Goal: Information Seeking & Learning: Check status

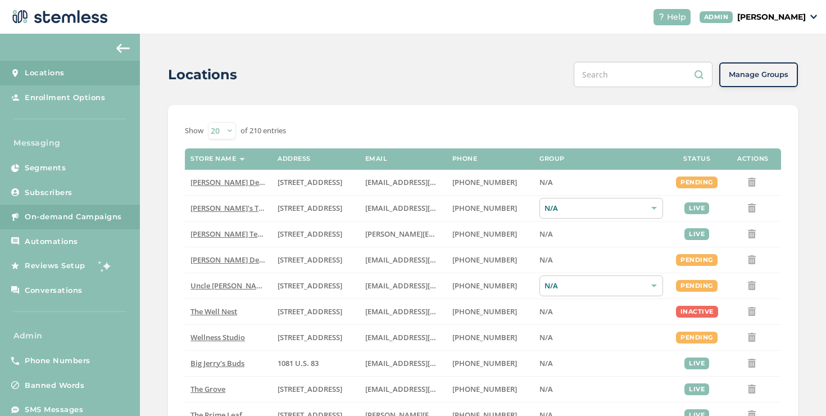
click at [99, 223] on link "On-demand Campaigns" at bounding box center [70, 216] width 140 height 25
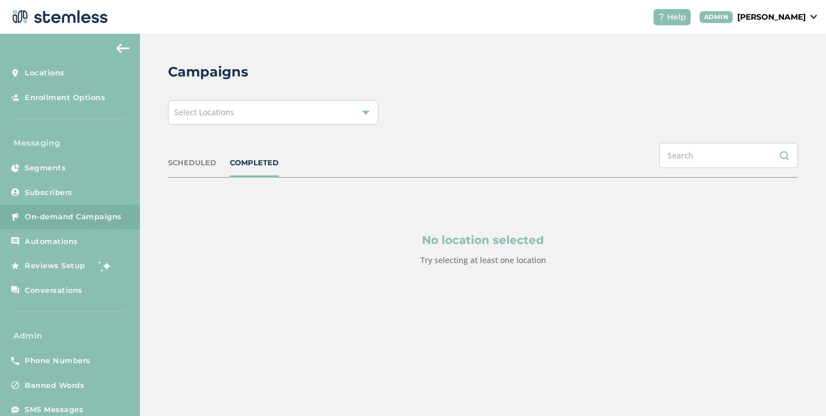
click at [252, 116] on div "Select Locations" at bounding box center [273, 112] width 210 height 25
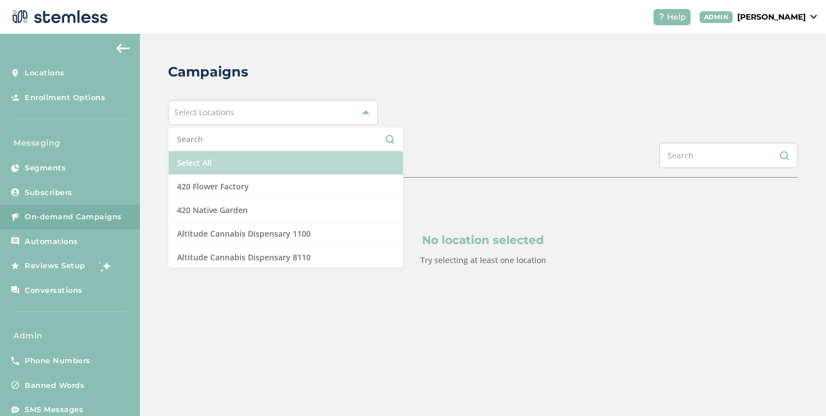
click at [261, 153] on li "Select All" at bounding box center [285, 163] width 234 height 24
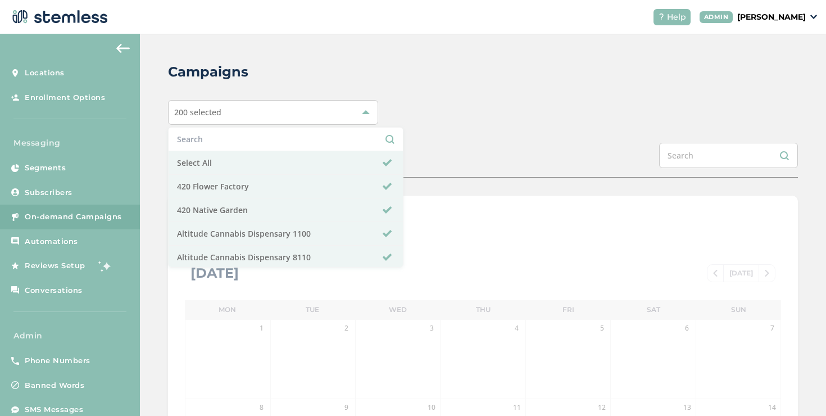
click at [411, 134] on div "Campaigns 200 selected Select All 420 Flower Factory 420 Native Garden Altitude…" at bounding box center [483, 397] width 686 height 727
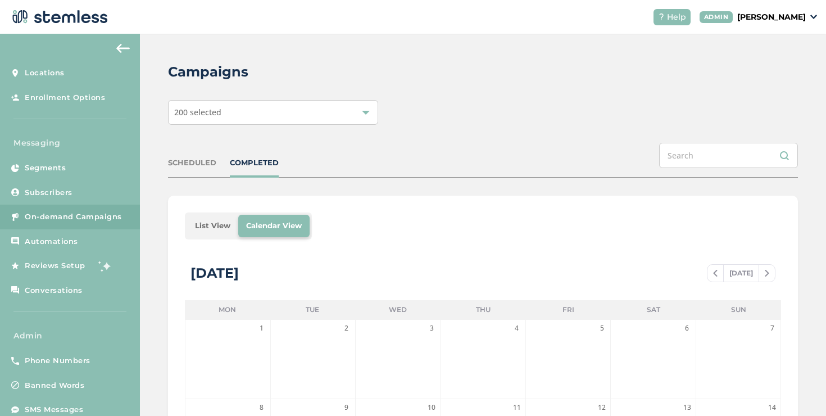
click at [198, 222] on li "List View" at bounding box center [212, 226] width 51 height 22
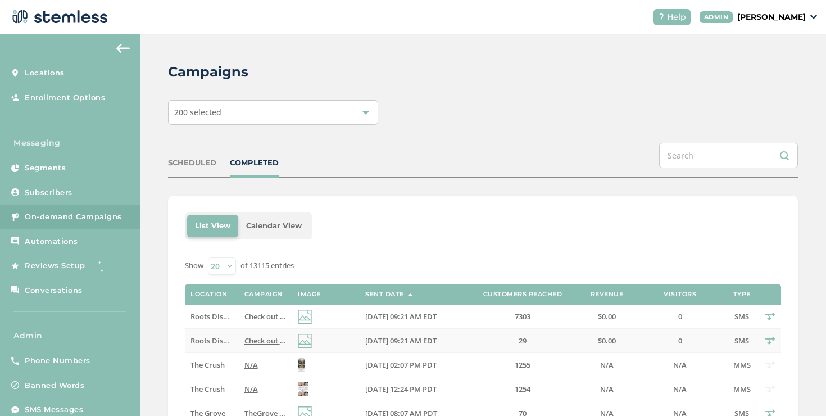
click at [249, 339] on span "Check out our new deals at Roots! Reply END to cancel" at bounding box center [337, 340] width 187 height 10
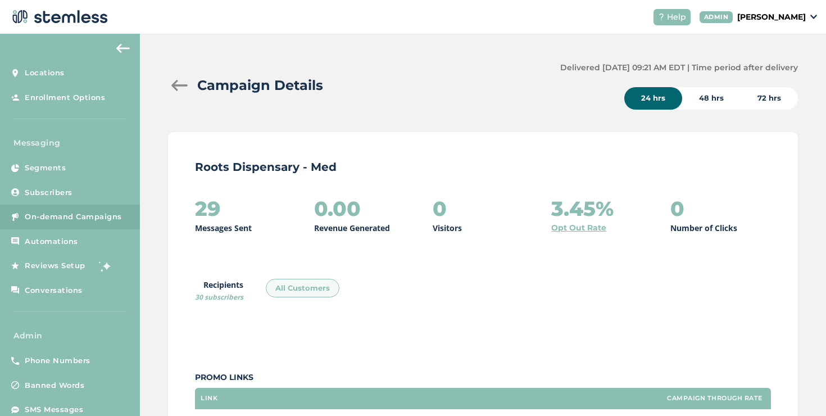
click at [180, 82] on div at bounding box center [179, 85] width 22 height 11
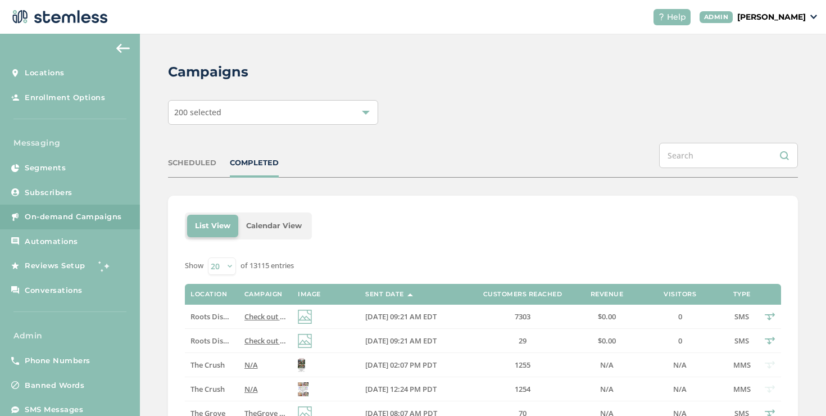
click at [246, 318] on span "Check out our new deals at Roots! Reply END to cancel" at bounding box center [337, 316] width 187 height 10
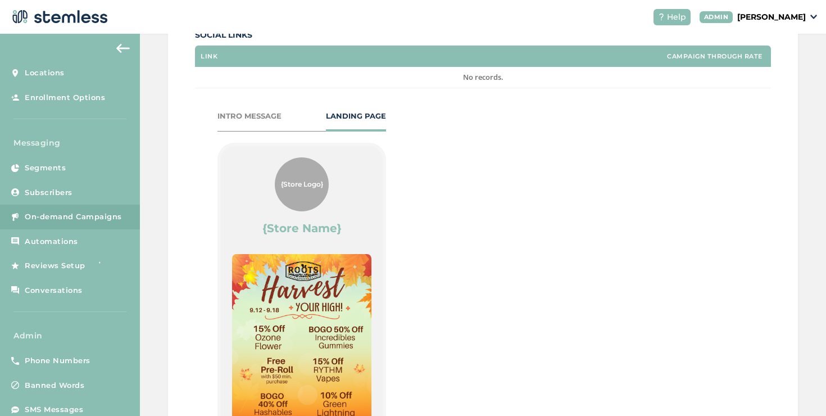
scroll to position [166, 0]
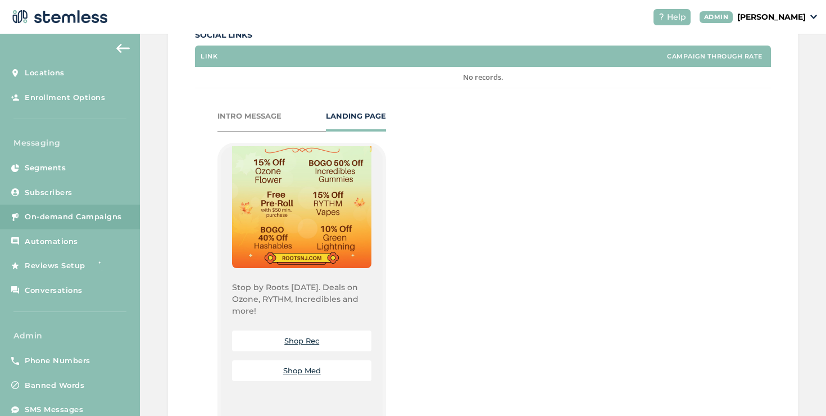
click at [299, 340] on link "Shop Rec" at bounding box center [301, 340] width 35 height 9
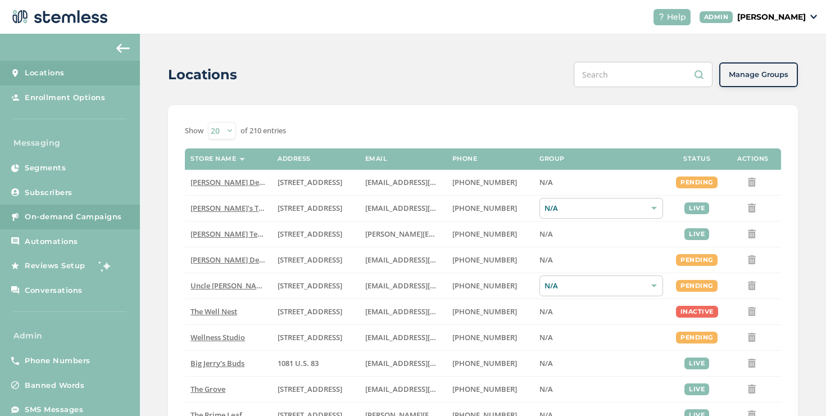
click at [130, 210] on link "On-demand Campaigns" at bounding box center [70, 216] width 140 height 25
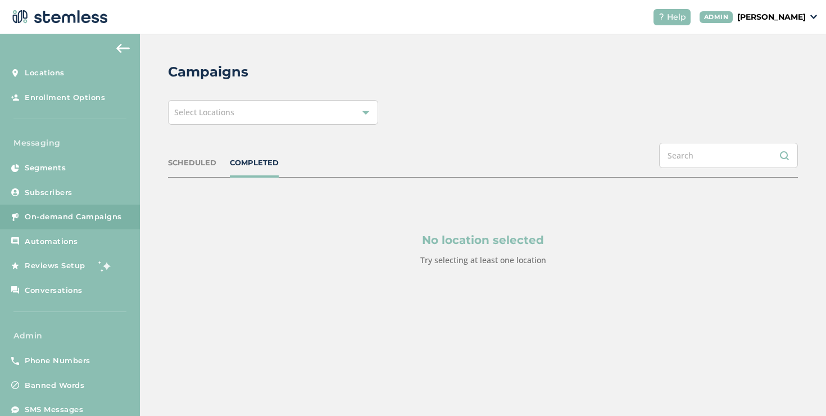
click at [257, 122] on div "Select Locations" at bounding box center [273, 112] width 210 height 25
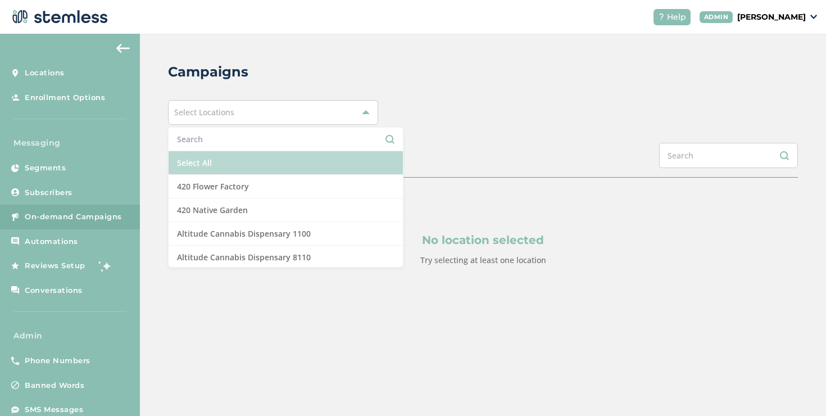
click at [233, 158] on li "Select All" at bounding box center [285, 163] width 234 height 24
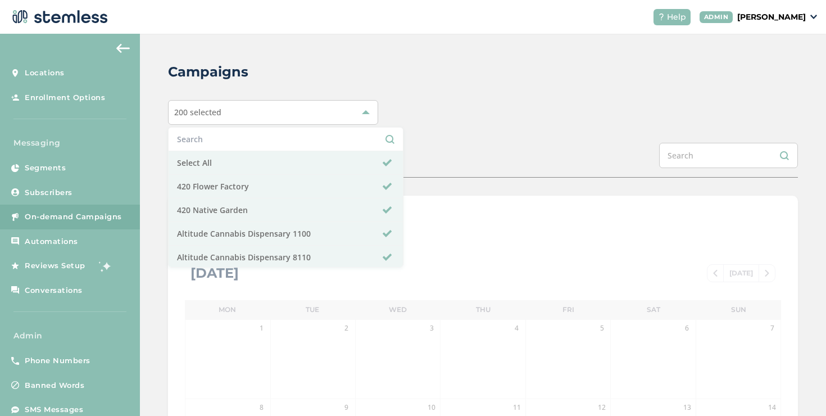
click at [468, 121] on div "200 selected Select All 420 Flower Factory 420 Native Garden Altitude Cannabis …" at bounding box center [483, 112] width 630 height 25
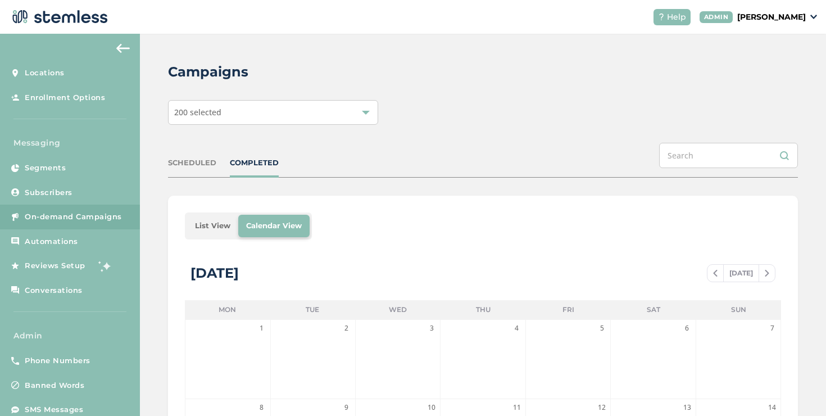
click at [224, 216] on li "List View" at bounding box center [212, 226] width 51 height 22
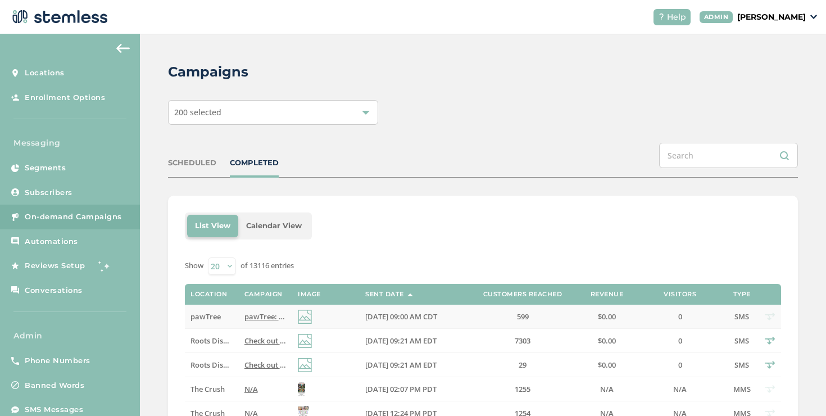
click at [247, 311] on span "pawTree: Don’t miss your chance: Double your bonuses with Double Dash! Share th…" at bounding box center [470, 316] width 452 height 10
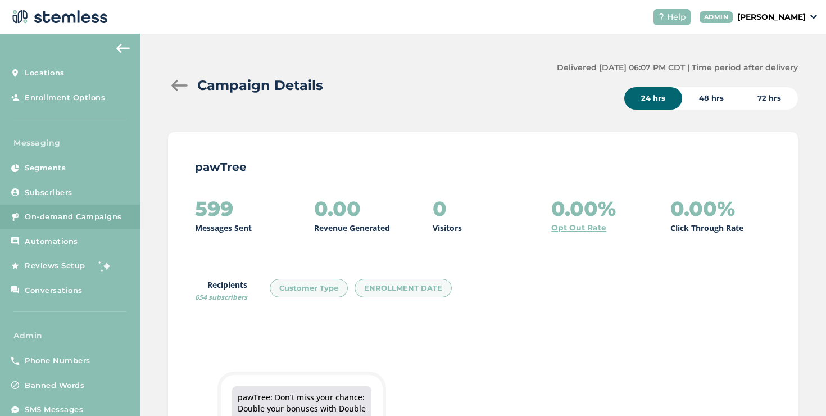
click at [189, 90] on div at bounding box center [179, 85] width 22 height 11
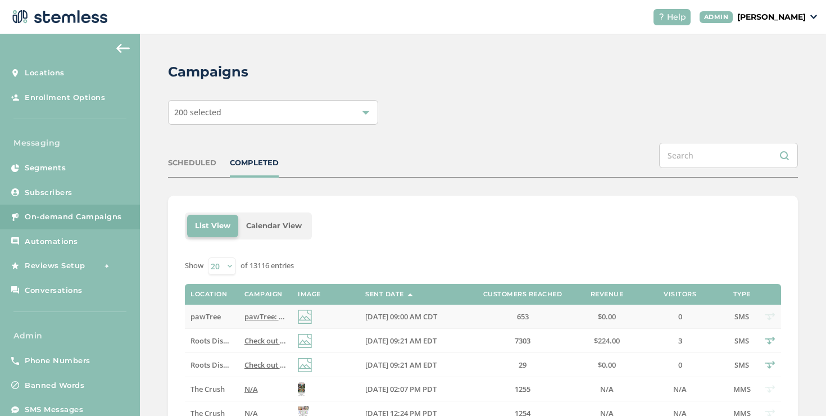
click at [212, 310] on td "pawTree" at bounding box center [211, 316] width 53 height 24
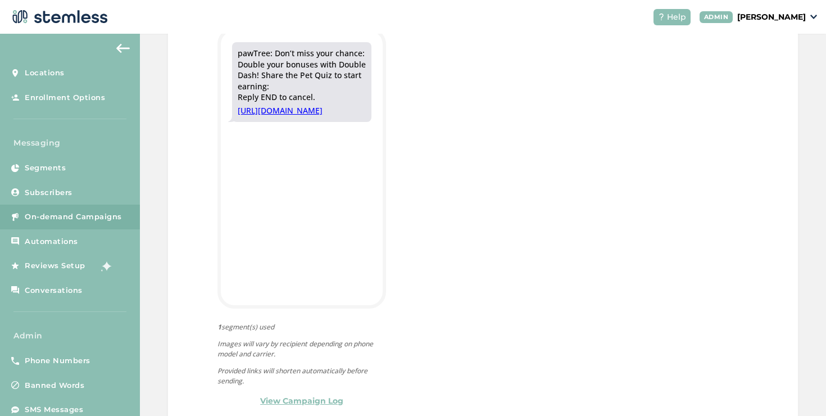
scroll to position [344, 0]
click at [309, 393] on div "pawTree: Don’t miss your chance: Double your bonuses with Double Dash! Share th…" at bounding box center [301, 217] width 168 height 379
click at [311, 397] on link "View Campaign Log" at bounding box center [301, 401] width 83 height 12
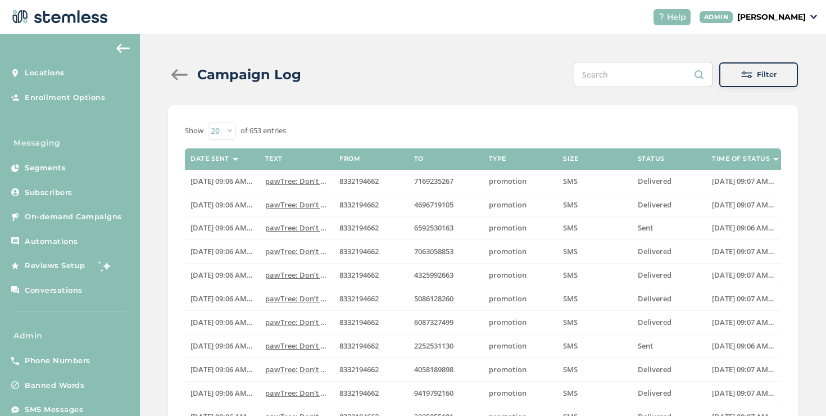
click at [184, 68] on div "Campaign Log" at bounding box center [239, 75] width 142 height 20
click at [180, 75] on div at bounding box center [179, 74] width 22 height 11
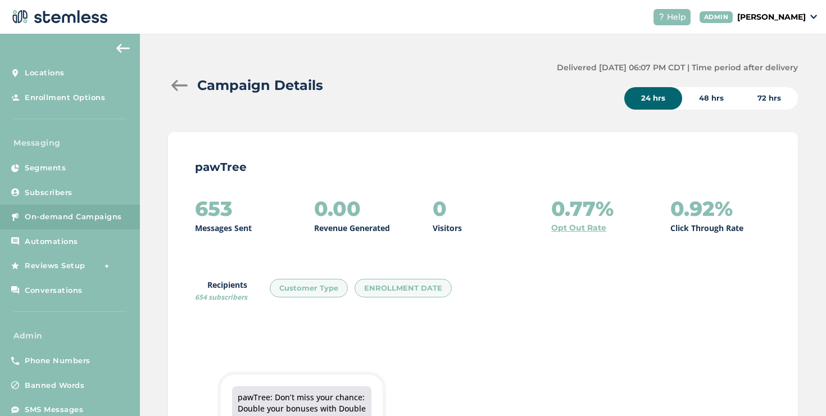
click at [169, 84] on div at bounding box center [179, 85] width 22 height 11
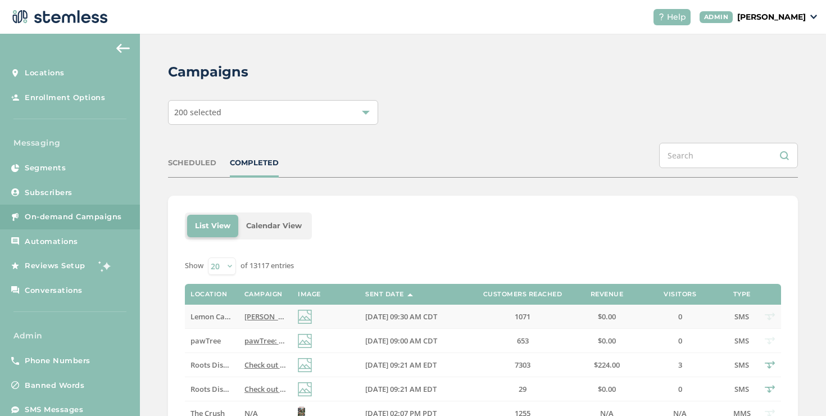
click at [239, 316] on td "[PERSON_NAME]'s got you covered! Don't miss [DATE] special offers & new drops ;…" at bounding box center [265, 316] width 53 height 24
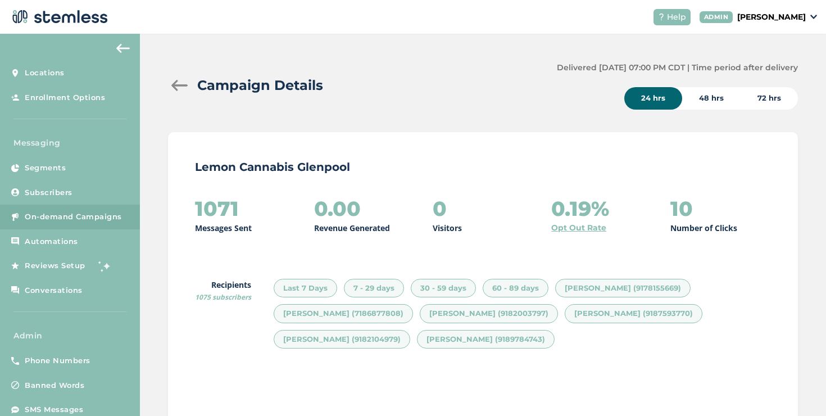
click at [175, 81] on div at bounding box center [179, 85] width 22 height 11
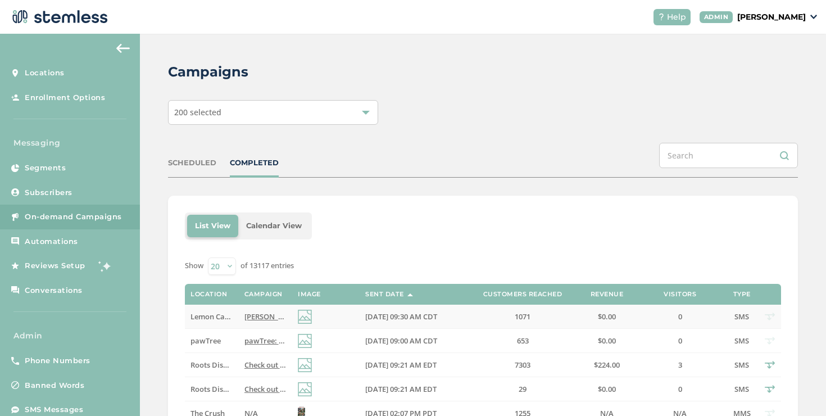
click at [261, 308] on td "[PERSON_NAME]'s got you covered! Don't miss [DATE] special offers & new drops ;…" at bounding box center [265, 316] width 53 height 24
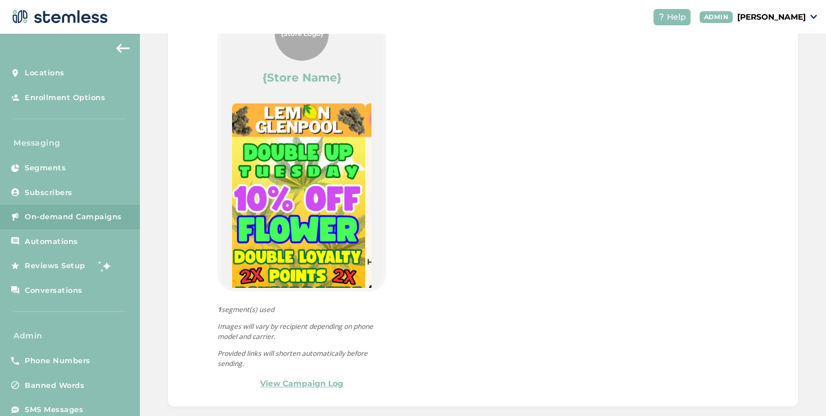
scroll to position [694, 0]
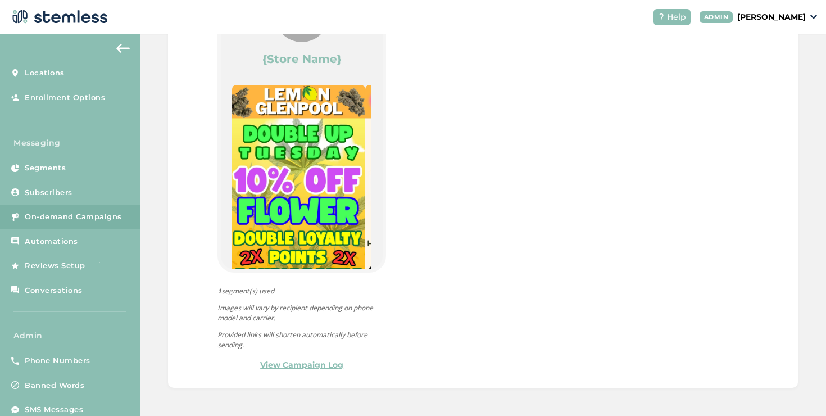
click at [309, 363] on link "View Campaign Log" at bounding box center [301, 365] width 83 height 12
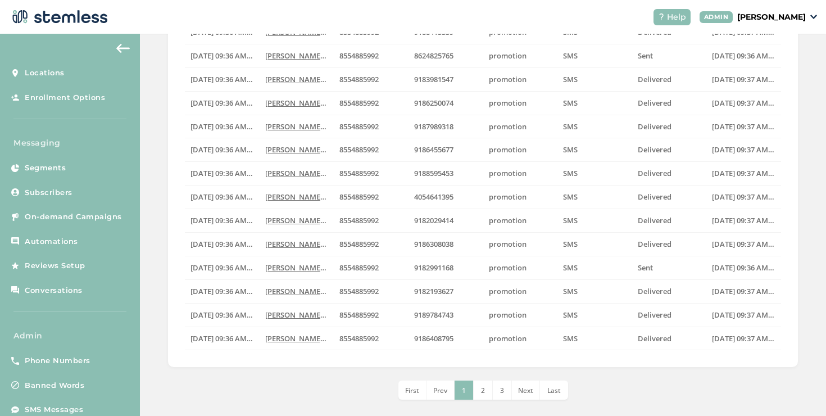
scroll to position [292, 0]
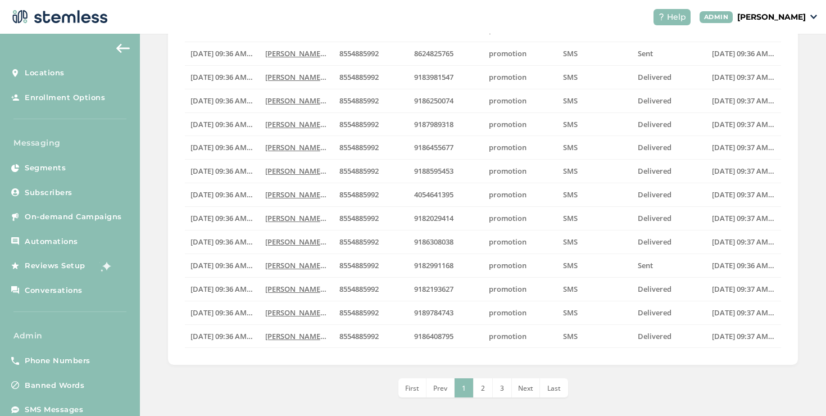
click at [547, 390] on span "Last" at bounding box center [553, 388] width 13 height 10
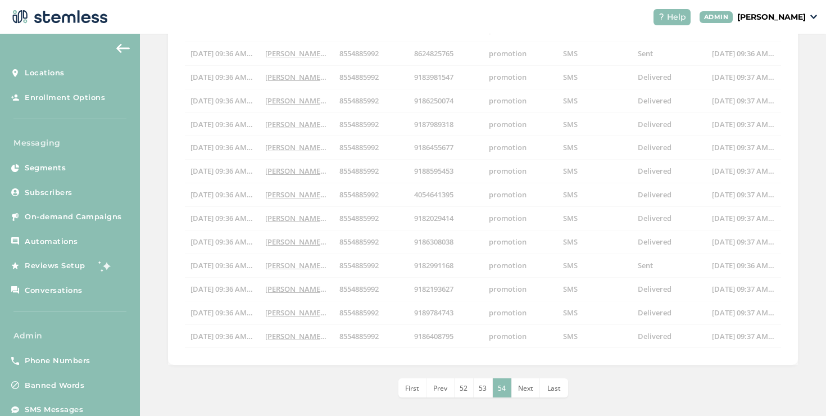
scroll to position [90, 0]
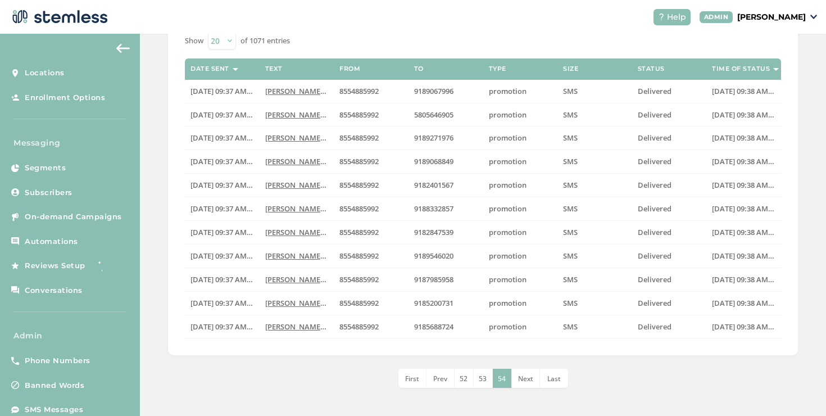
click at [475, 382] on li "53" at bounding box center [482, 377] width 19 height 19
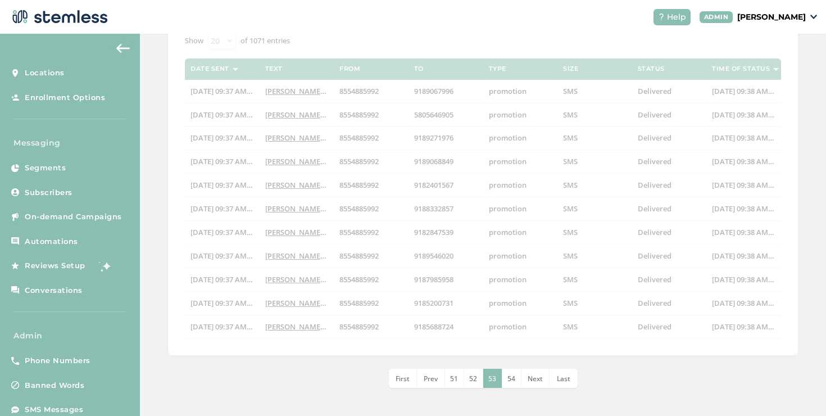
scroll to position [292, 0]
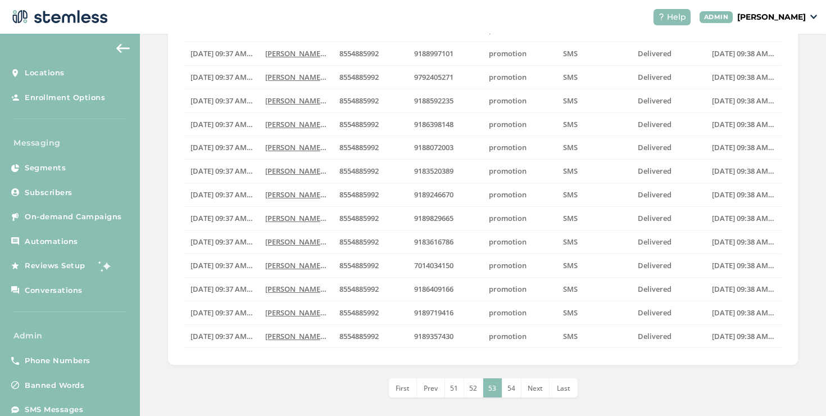
click at [468, 382] on li "52" at bounding box center [473, 387] width 19 height 19
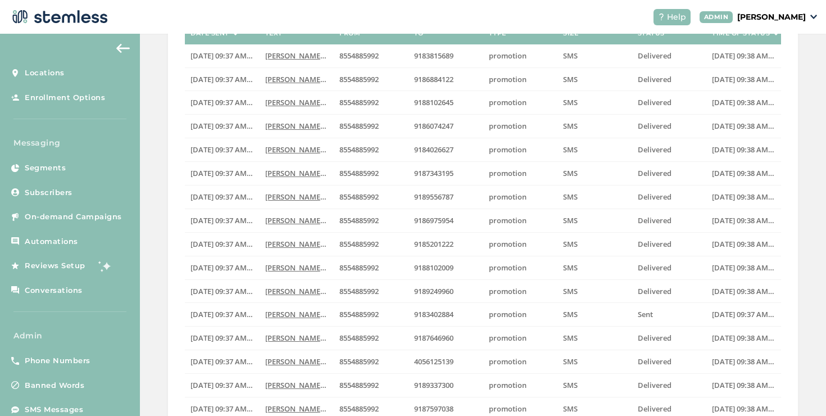
scroll to position [0, 0]
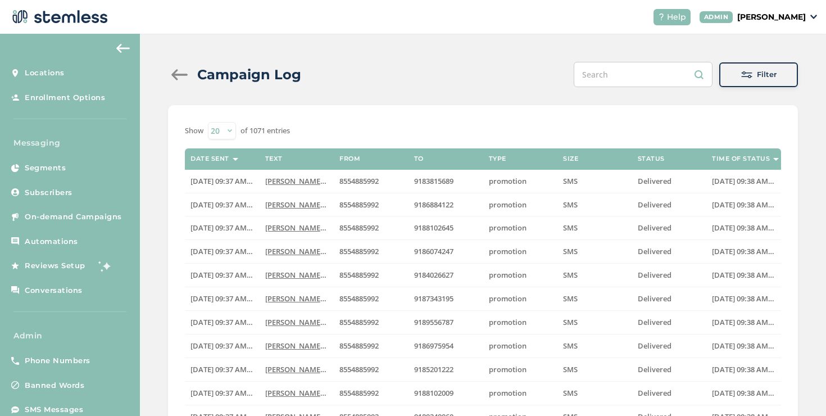
click at [175, 62] on div "Campaign Log Filter" at bounding box center [483, 74] width 630 height 25
click at [175, 67] on div "Campaign Log" at bounding box center [239, 75] width 142 height 20
click at [175, 69] on div at bounding box center [179, 74] width 22 height 11
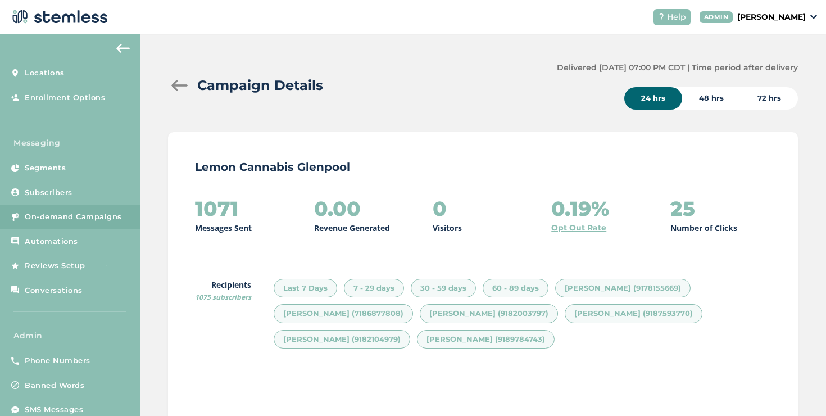
click at [183, 85] on div at bounding box center [179, 85] width 22 height 11
